Goal: Task Accomplishment & Management: Manage account settings

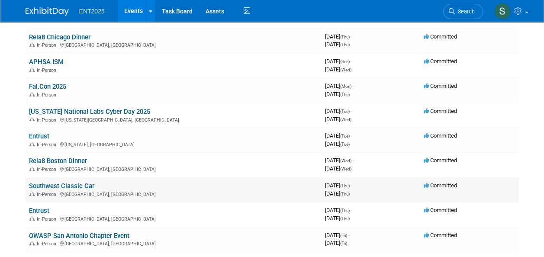
scroll to position [113, 0]
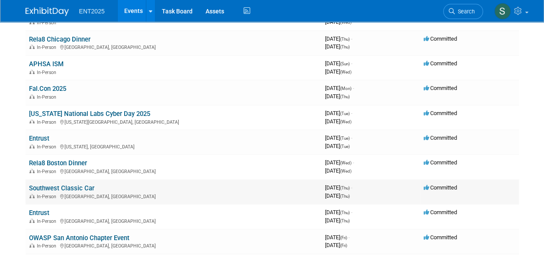
click at [67, 189] on link "Southwest Classic Car" at bounding box center [61, 188] width 65 height 8
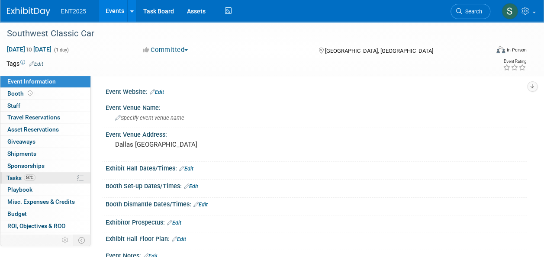
click at [15, 175] on span "Tasks 50%" at bounding box center [20, 178] width 29 height 7
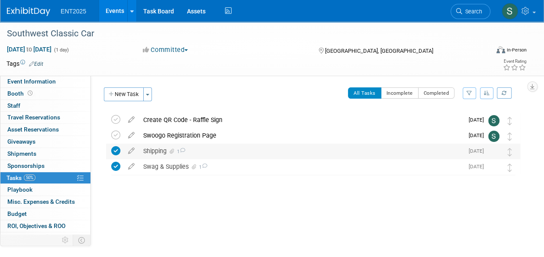
click at [159, 152] on div "Shipping 1" at bounding box center [301, 151] width 325 height 15
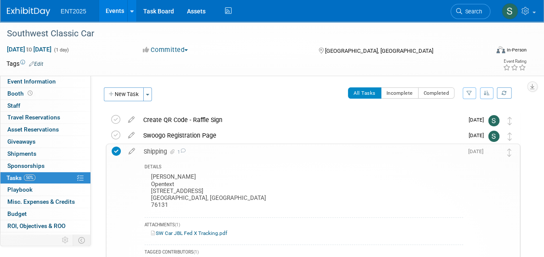
click at [159, 152] on div "Shipping 1" at bounding box center [301, 151] width 324 height 15
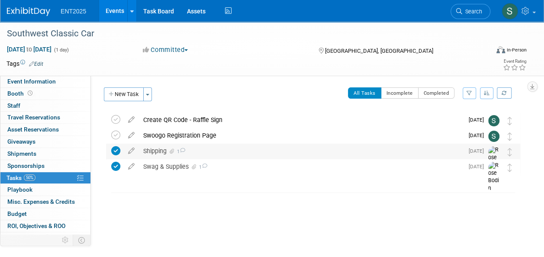
click at [158, 152] on div "Shipping 1" at bounding box center [301, 151] width 325 height 15
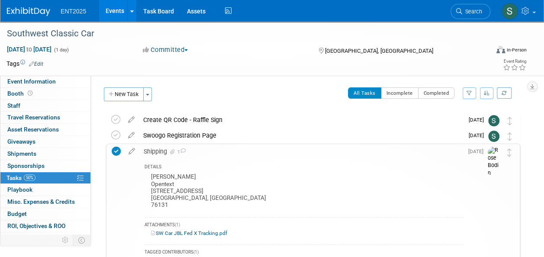
click at [158, 152] on div "Shipping 1" at bounding box center [301, 151] width 324 height 15
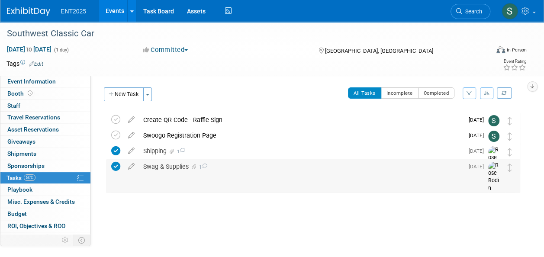
click at [169, 168] on div "Swag & Supplies 1" at bounding box center [301, 166] width 325 height 15
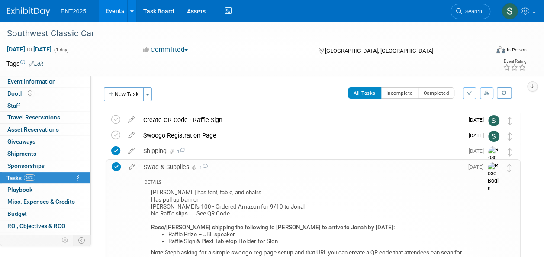
click at [169, 166] on div "Swag & Supplies 1" at bounding box center [301, 167] width 324 height 15
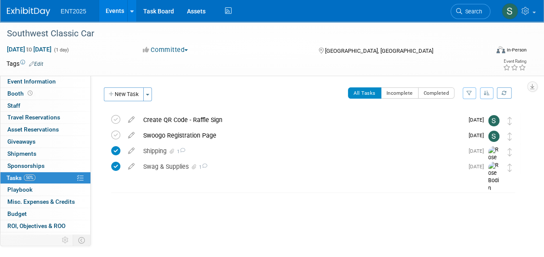
click at [121, 13] on link "Events" at bounding box center [115, 11] width 32 height 22
